Goal: Information Seeking & Learning: Learn about a topic

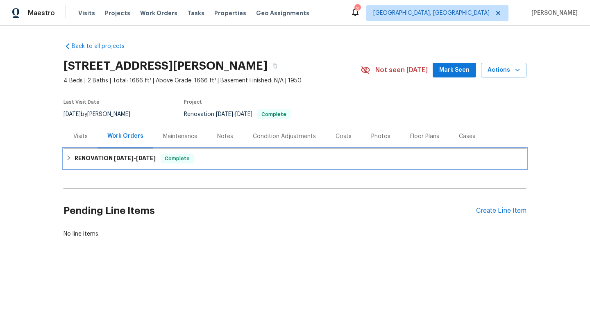
click at [211, 159] on div "RENOVATION [DATE] - [DATE] Complete" at bounding box center [295, 159] width 458 height 10
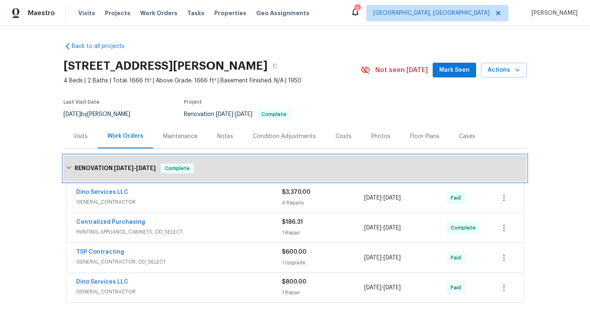
scroll to position [122, 0]
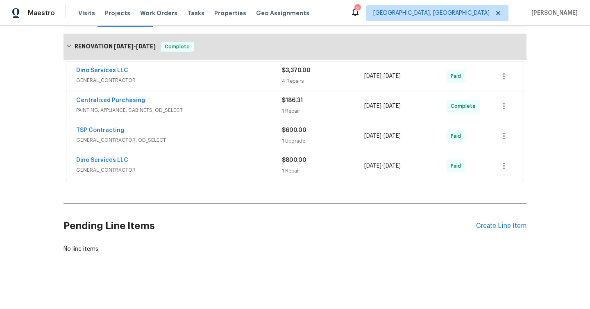
click at [161, 169] on span "GENERAL_CONTRACTOR" at bounding box center [179, 170] width 206 height 8
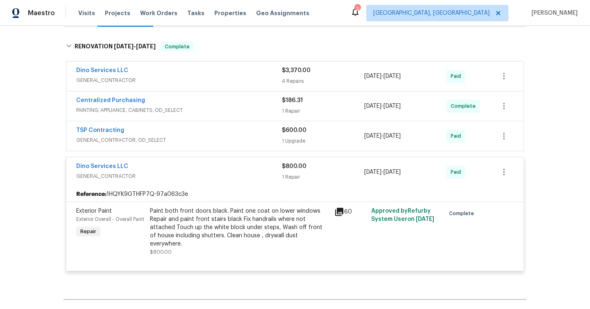
click at [193, 142] on span "GENERAL_CONTRACTOR, OD_SELECT" at bounding box center [179, 140] width 206 height 8
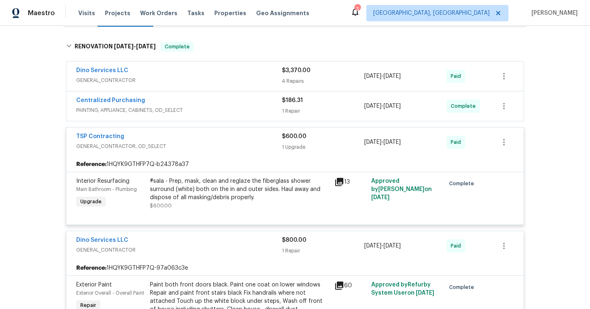
click at [213, 106] on span "PAINTING, APPLIANCE, CABINETS, OD_SELECT" at bounding box center [179, 110] width 206 height 8
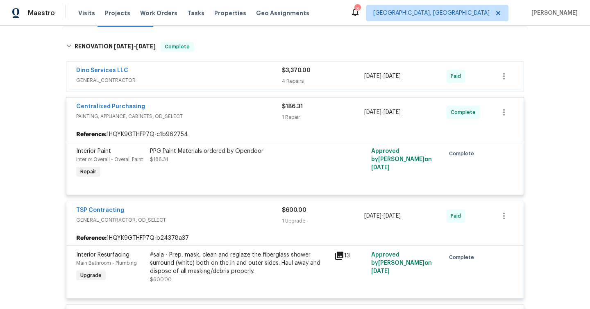
click at [231, 77] on span "GENERAL_CONTRACTOR" at bounding box center [179, 80] width 206 height 8
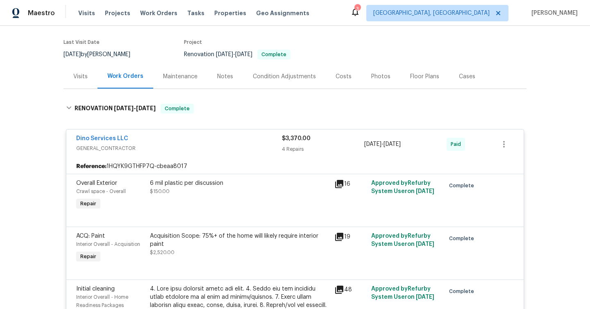
scroll to position [58, 0]
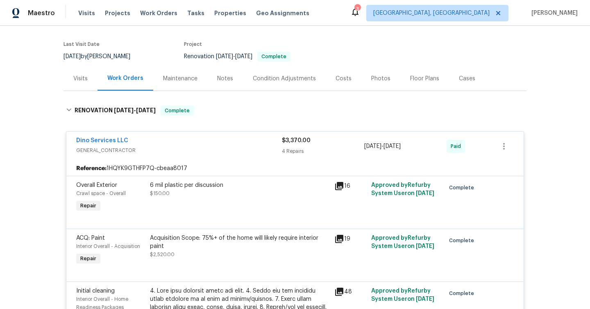
click at [351, 187] on div "16" at bounding box center [350, 186] width 32 height 10
click at [348, 184] on div "16" at bounding box center [350, 186] width 32 height 10
click at [338, 187] on icon at bounding box center [339, 186] width 10 height 10
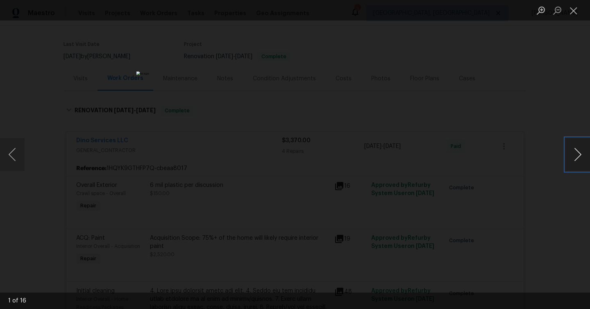
click at [585, 153] on button "Next image" at bounding box center [577, 154] width 25 height 33
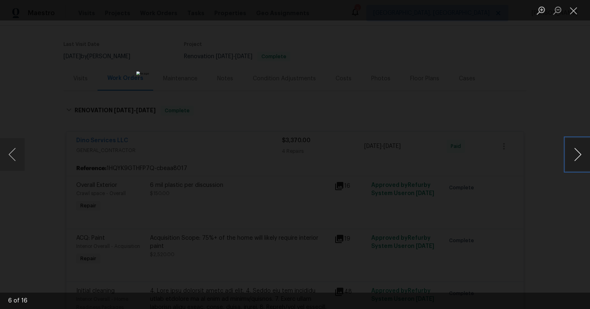
click at [585, 153] on button "Next image" at bounding box center [577, 154] width 25 height 33
click at [585, 154] on button "Next image" at bounding box center [577, 154] width 25 height 33
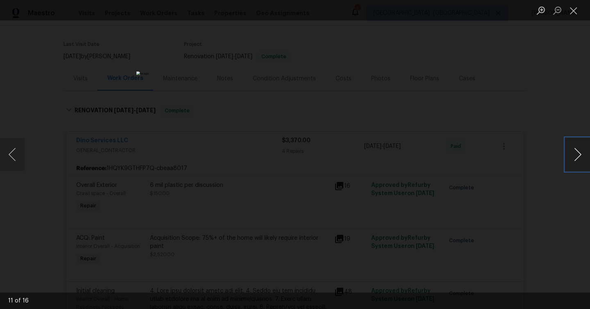
click at [585, 154] on button "Next image" at bounding box center [577, 154] width 25 height 33
click at [586, 154] on button "Next image" at bounding box center [577, 154] width 25 height 33
click at [556, 184] on div "Lightbox" at bounding box center [295, 154] width 590 height 309
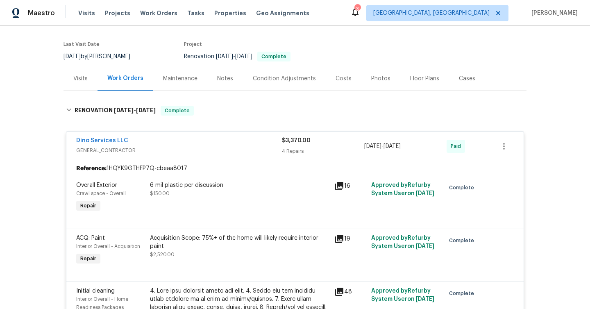
click at [344, 181] on div "16" at bounding box center [350, 186] width 32 height 10
click at [340, 183] on icon at bounding box center [339, 186] width 8 height 8
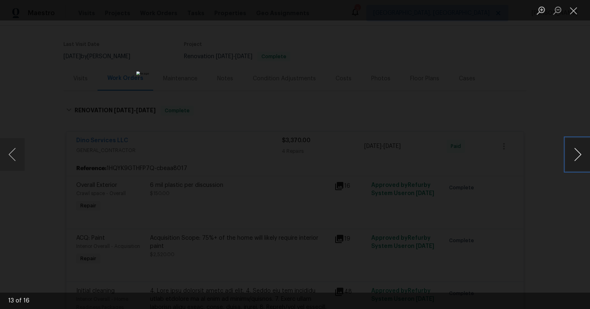
click at [586, 156] on button "Next image" at bounding box center [577, 154] width 25 height 33
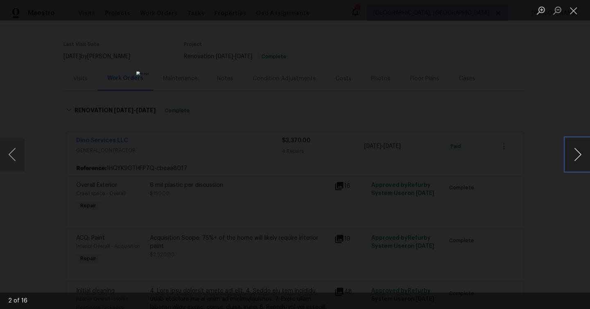
click at [586, 156] on button "Next image" at bounding box center [577, 154] width 25 height 33
click at [504, 194] on div "Lightbox" at bounding box center [295, 154] width 590 height 309
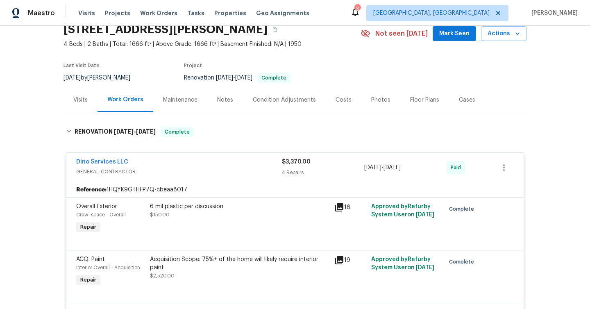
scroll to position [32, 0]
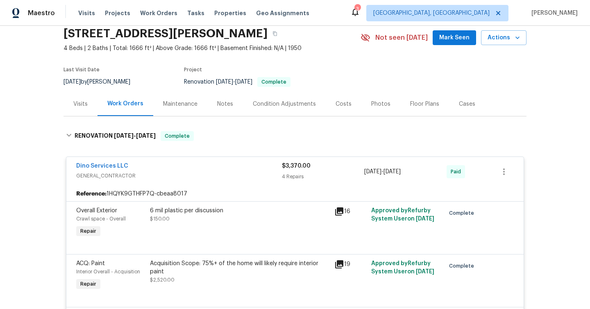
click at [341, 210] on icon at bounding box center [339, 211] width 8 height 8
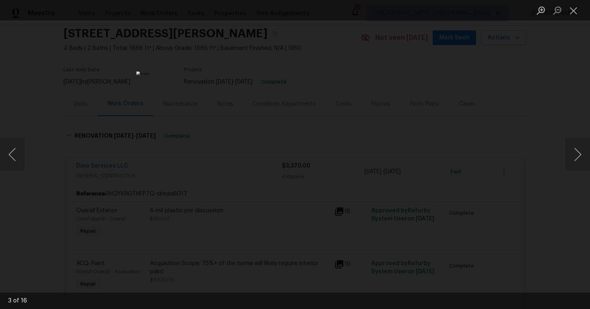
click at [539, 164] on div "Lightbox" at bounding box center [295, 154] width 590 height 309
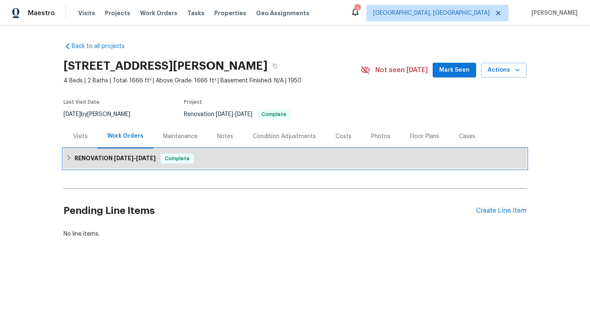
click at [143, 162] on h6 "RENOVATION [DATE] - [DATE]" at bounding box center [115, 159] width 81 height 10
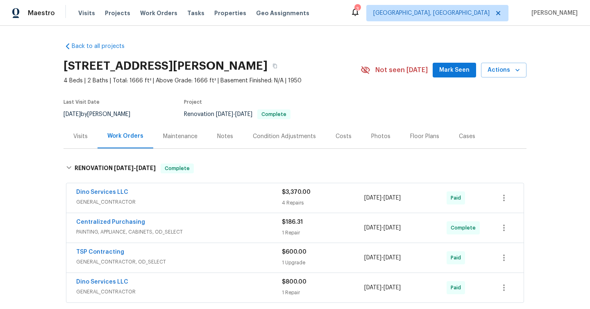
click at [291, 138] on div "Condition Adjustments" at bounding box center [284, 136] width 63 height 8
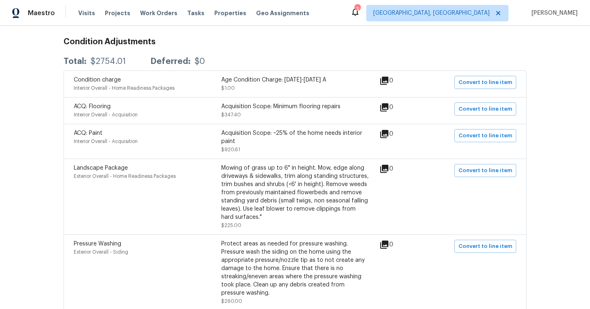
scroll to position [216, 0]
